Goal: Book appointment/travel/reservation

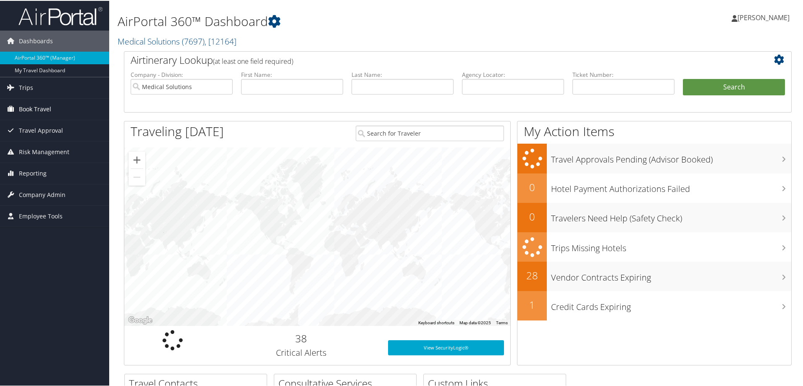
click at [45, 105] on span "Book Travel" at bounding box center [35, 108] width 32 height 21
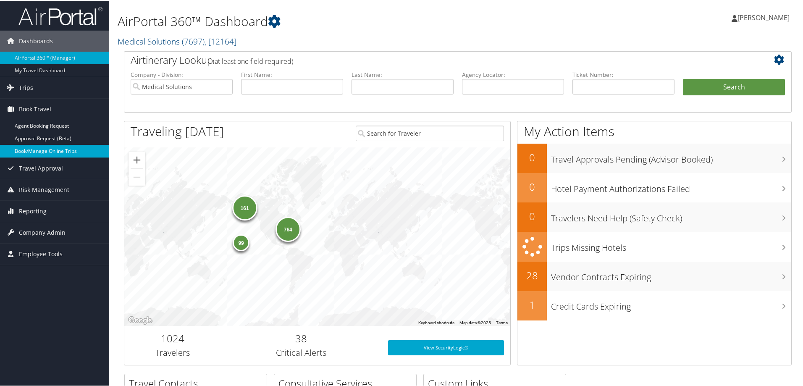
click at [34, 150] on link "Book/Manage Online Trips" at bounding box center [54, 150] width 109 height 13
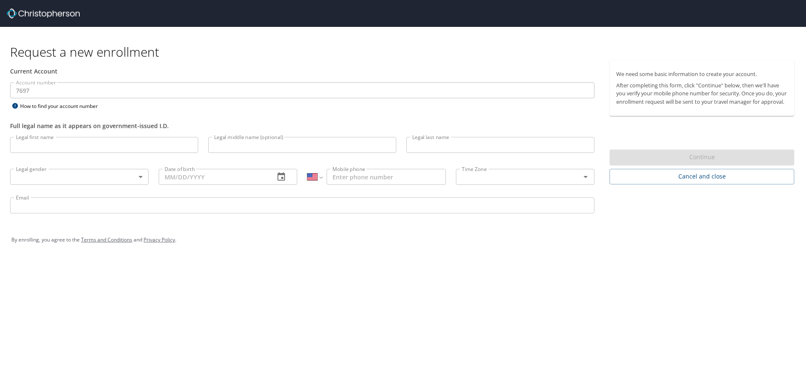
select select "US"
